Goal: Information Seeking & Learning: Find specific fact

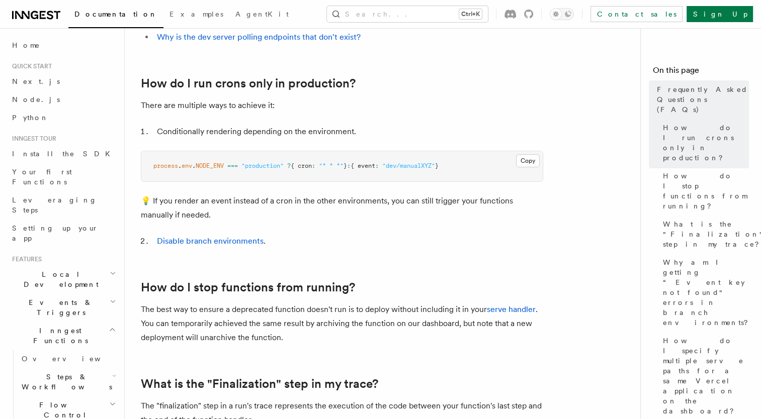
scroll to position [254, 0]
drag, startPoint x: 310, startPoint y: 164, endPoint x: 469, endPoint y: 168, distance: 159.4
click at [469, 168] on pre "process . env . NODE_ENV === "production" ? { cron : "* * *" } : { event : "dev…" at bounding box center [341, 166] width 401 height 30
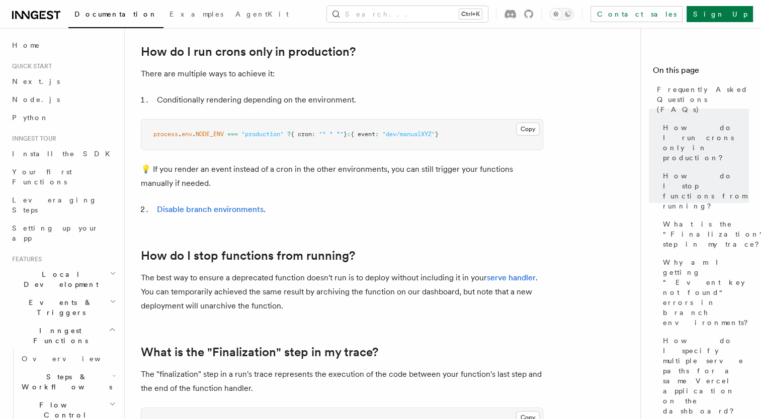
scroll to position [0, 0]
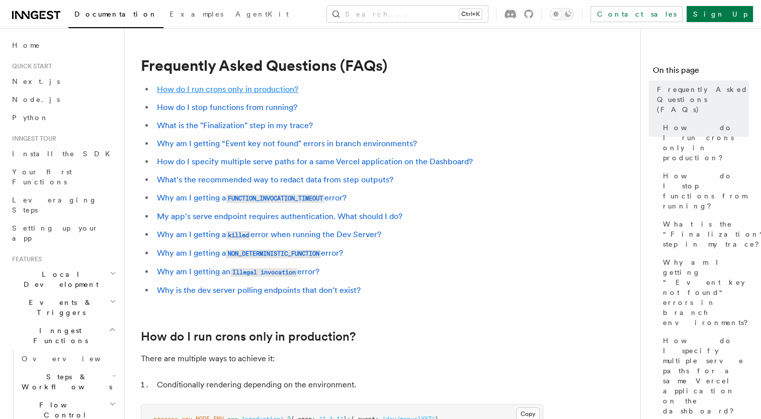
click at [257, 88] on link "How do I run crons only in production?" at bounding box center [227, 89] width 141 height 10
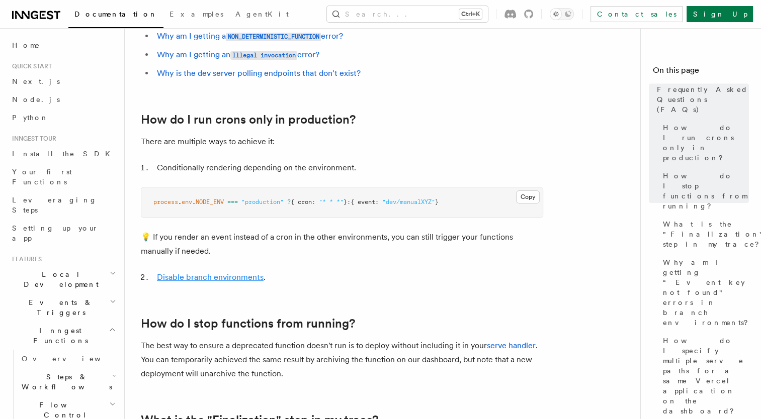
scroll to position [200, 0]
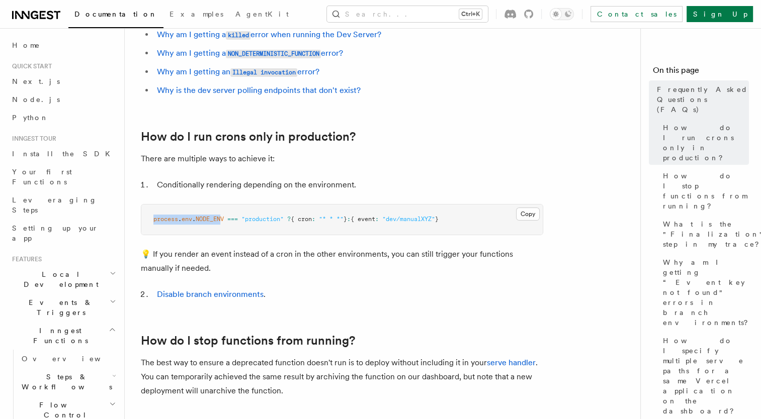
drag, startPoint x: 224, startPoint y: 220, endPoint x: 139, endPoint y: 218, distance: 85.0
drag, startPoint x: 139, startPoint y: 218, endPoint x: 200, endPoint y: 229, distance: 62.2
click at [200, 229] on pre "process . env . NODE_ENV === "production" ? { cron : "* * *" } : { event : "dev…" at bounding box center [341, 220] width 401 height 30
click at [187, 218] on span "env" at bounding box center [186, 219] width 11 height 7
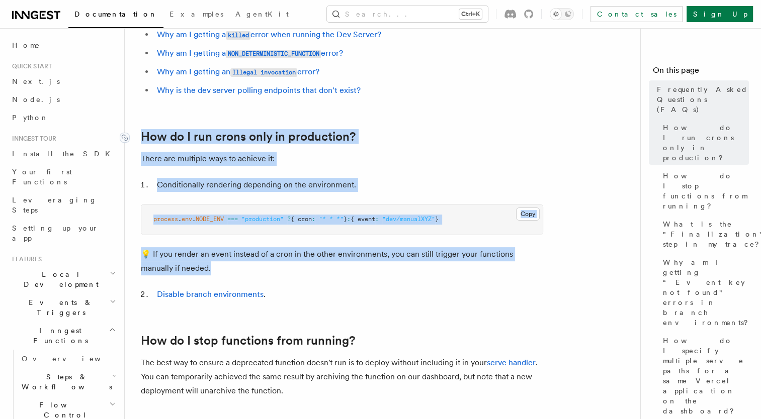
drag, startPoint x: 220, startPoint y: 269, endPoint x: 143, endPoint y: 140, distance: 150.4
copy article "How do I run crons only in production? There are multiple ways to achieve it: C…"
